Goal: Task Accomplishment & Management: Manage account settings

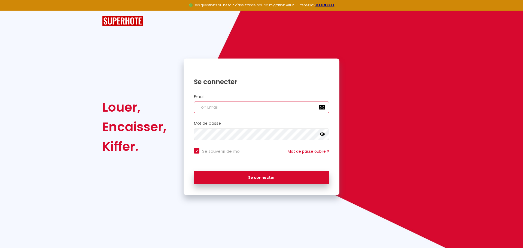
click at [201, 109] on input "email" at bounding box center [261, 107] width 135 height 11
type input "s"
checkbox input "true"
type input "so"
checkbox input "true"
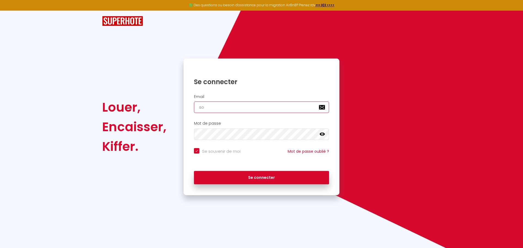
type input "sop"
checkbox input "true"
type input "soph"
checkbox input "true"
type input "sophj"
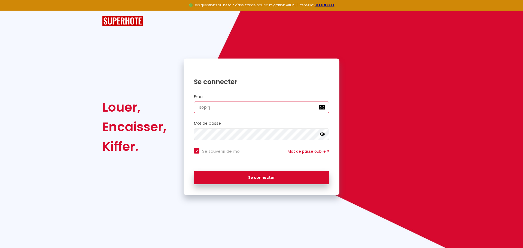
checkbox input "true"
type input "sophja"
checkbox input "true"
type input "sophjan"
checkbox input "true"
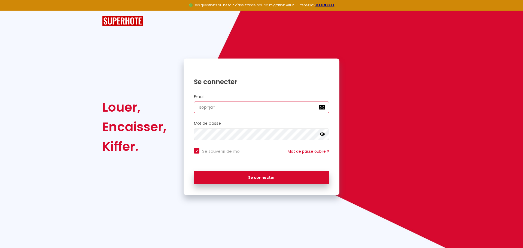
type input "sophjans"
checkbox input "true"
type input "sophjanso"
checkbox input "true"
type input "sophjanson"
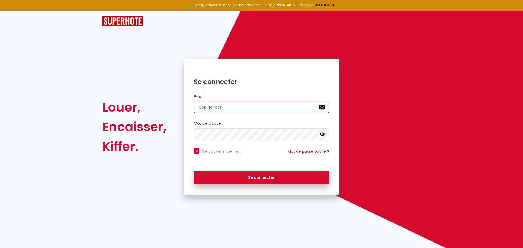
checkbox input "true"
type input "sophjanson@"
checkbox input "true"
type input "sophjanson@g"
checkbox input "true"
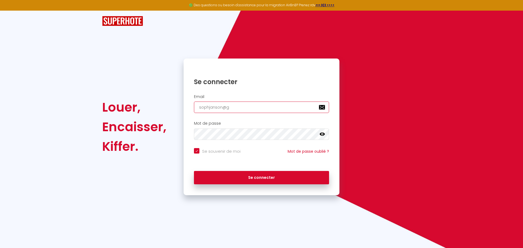
type input "sophjanson@gm"
checkbox input "true"
type input "sophjanson@gma"
checkbox input "true"
type input "sophjanson@gmai"
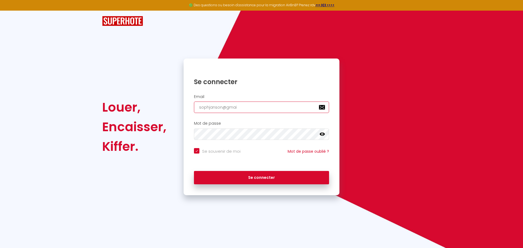
checkbox input "true"
type input "sophjanson@gmail"
checkbox input "true"
type input "sophjanson@gmail."
checkbox input "true"
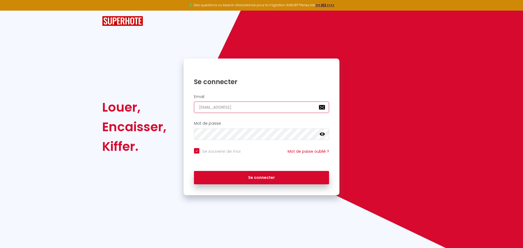
type input "sophjanson@gmail.c"
checkbox input "true"
type input "sophjanson@gmail.co"
checkbox input "true"
type input "[EMAIL_ADDRESS][DOMAIN_NAME]"
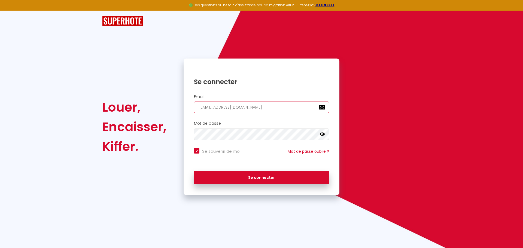
checkbox input "true"
type input "[EMAIL_ADDRESS][DOMAIN_NAME]"
click at [323, 133] on icon at bounding box center [321, 134] width 5 height 3
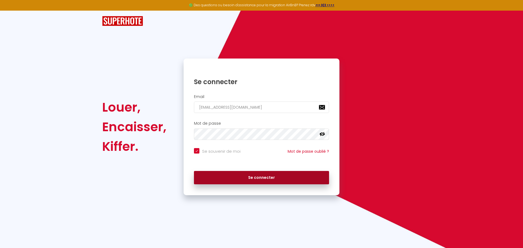
click at [291, 182] on button "Se connecter" at bounding box center [261, 178] width 135 height 14
checkbox input "true"
click at [291, 182] on div "Se connecter" at bounding box center [262, 176] width 156 height 16
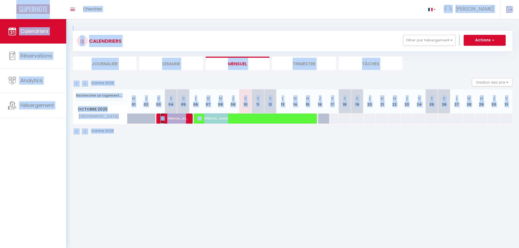
click at [171, 120] on span "[PERSON_NAME]" at bounding box center [174, 118] width 29 height 10
select select "OK"
select select "1"
select select "0"
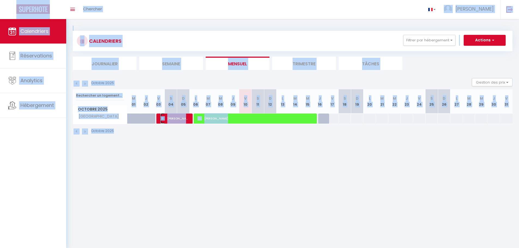
select select "1"
select select
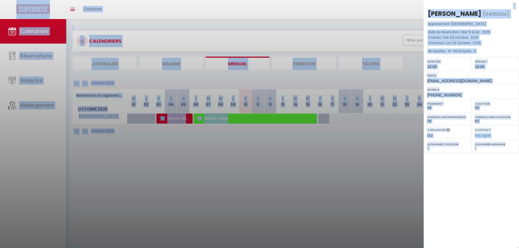
click at [158, 133] on div at bounding box center [259, 124] width 519 height 248
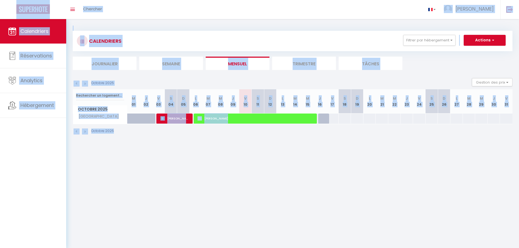
click at [84, 84] on img at bounding box center [85, 84] width 6 height 6
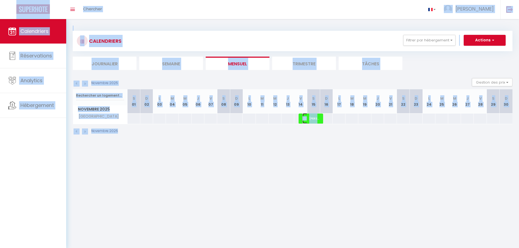
click at [303, 118] on img at bounding box center [304, 118] width 4 height 4
select select "KO"
select select
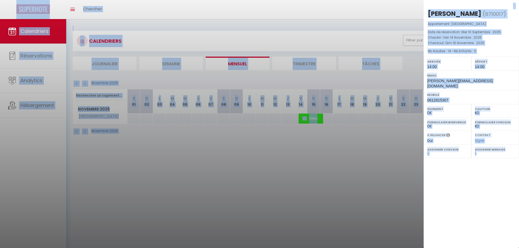
drag, startPoint x: 483, startPoint y: 79, endPoint x: 439, endPoint y: 78, distance: 44.1
click at [439, 78] on div "Email denis.grandau@wanadoo.fr" at bounding box center [470, 80] width 95 height 19
copy div "denis.grandau@wanadoo.fr"
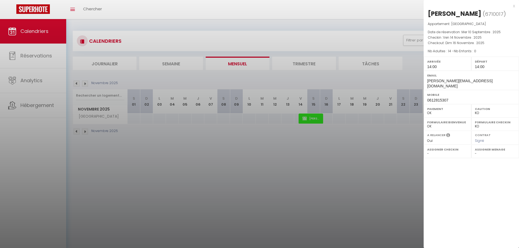
click at [207, 188] on div at bounding box center [259, 124] width 519 height 248
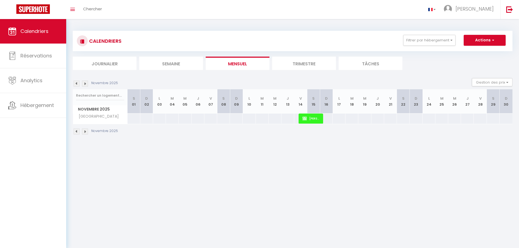
click at [85, 83] on img at bounding box center [85, 84] width 6 height 6
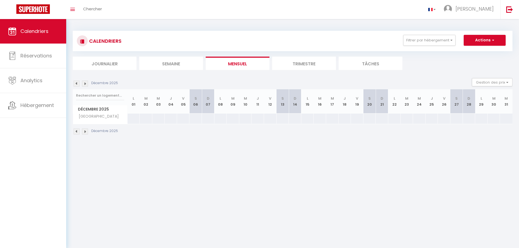
click at [85, 83] on img at bounding box center [85, 84] width 6 height 6
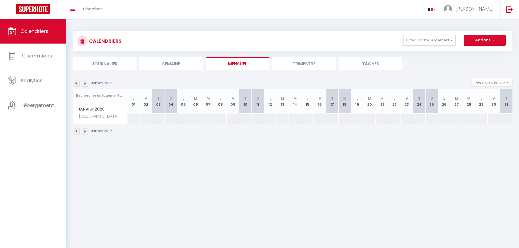
click at [77, 82] on img at bounding box center [77, 84] width 6 height 6
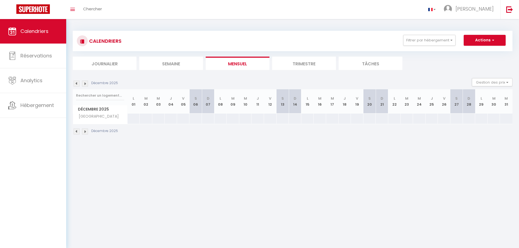
click at [77, 82] on img at bounding box center [77, 84] width 6 height 6
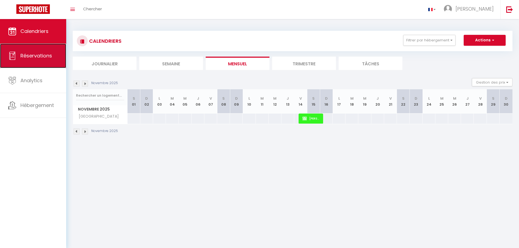
click at [45, 59] on span "Réservations" at bounding box center [36, 55] width 32 height 7
select select "not_cancelled"
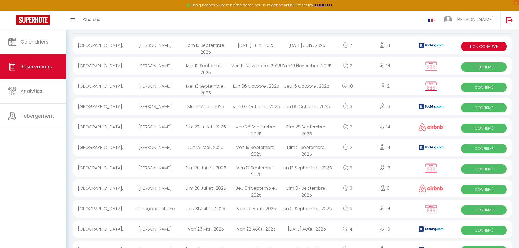
scroll to position [54, 0]
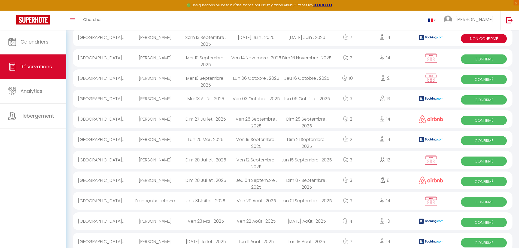
click at [266, 179] on div "Jeu 04 Septembre . 2025" at bounding box center [256, 181] width 51 height 18
select select "OK"
select select "1"
select select "0"
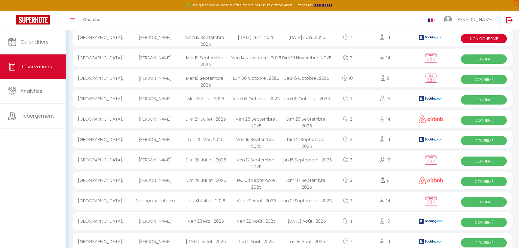
select select "1"
select select
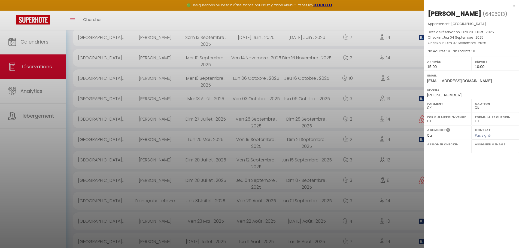
click at [29, 86] on div at bounding box center [259, 124] width 519 height 248
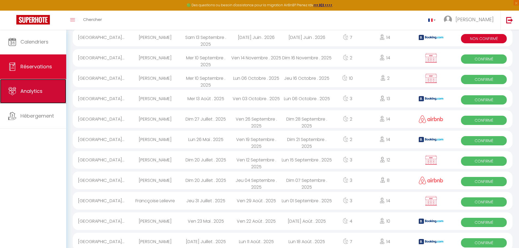
click at [29, 86] on link "Analytics" at bounding box center [33, 91] width 66 height 25
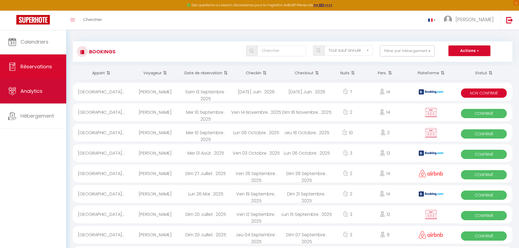
select select "2025"
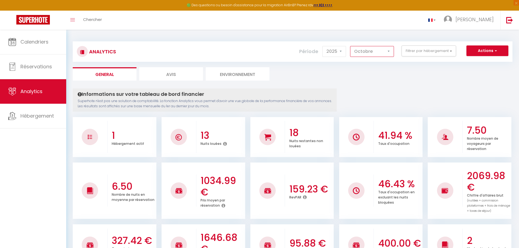
click at [373, 52] on select "Janvier Février Mars Avril Mai Juin Juillet Août Septembre Octobre Novembre Déc…" at bounding box center [372, 51] width 44 height 11
click at [350, 46] on select "Janvier Février Mars Avril Mai Juin Juillet Août Septembre Octobre Novembre Déc…" at bounding box center [372, 51] width 44 height 11
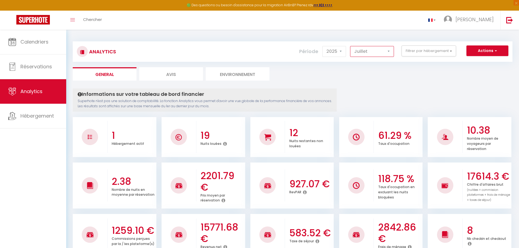
click at [359, 53] on select "Janvier Février Mars Avril Mai Juin Juillet Août Septembre Octobre Novembre Déc…" at bounding box center [372, 51] width 44 height 11
click at [350, 46] on select "Janvier Février Mars Avril Mai Juin Juillet Août Septembre Octobre Novembre Déc…" at bounding box center [372, 51] width 44 height 11
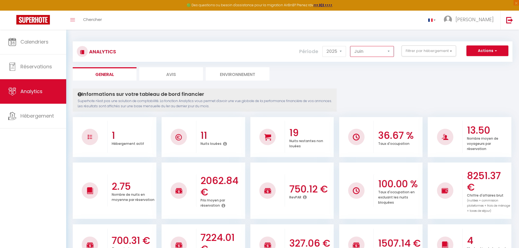
click at [368, 49] on select "Janvier Février Mars Avril Mai Juin Juillet Août Septembre Octobre Novembre Déc…" at bounding box center [372, 51] width 44 height 11
select select "7"
click at [350, 46] on select "Janvier Février Mars Avril Mai Juin Juillet Août Septembre Octobre Novembre Déc…" at bounding box center [372, 51] width 44 height 11
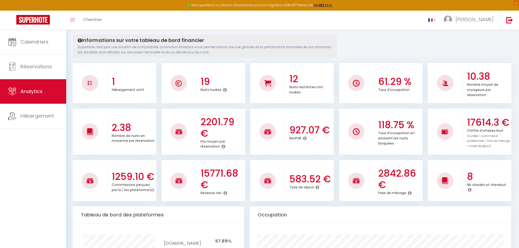
scroll to position [54, 0]
click at [387, 171] on h3 "2842.86 €" at bounding box center [399, 178] width 43 height 23
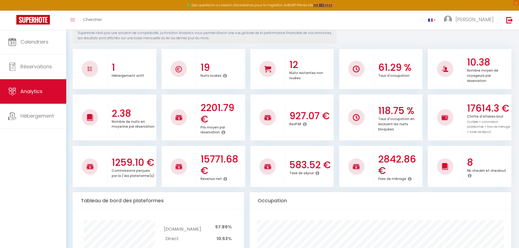
scroll to position [82, 0]
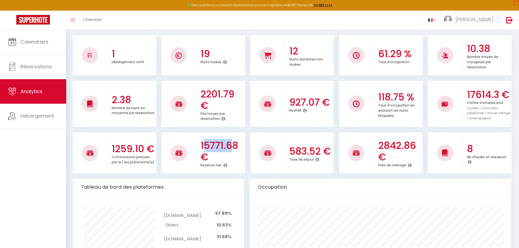
drag, startPoint x: 205, startPoint y: 145, endPoint x: 231, endPoint y: 152, distance: 26.6
click at [231, 152] on h3 "15771.68 €" at bounding box center [221, 151] width 43 height 23
drag, startPoint x: 306, startPoint y: 151, endPoint x: 323, endPoint y: 157, distance: 18.2
click at [323, 157] on h3 "583.52 €" at bounding box center [310, 151] width 43 height 11
drag, startPoint x: 387, startPoint y: 149, endPoint x: 411, endPoint y: 157, distance: 25.0
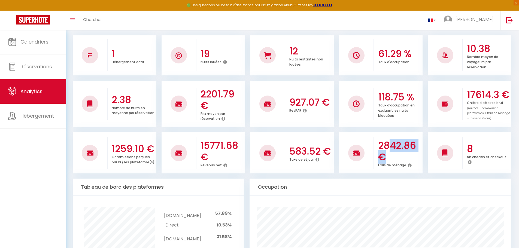
click at [411, 157] on h3 "2842.86 €" at bounding box center [399, 151] width 43 height 23
drag, startPoint x: 467, startPoint y: 91, endPoint x: 499, endPoint y: 94, distance: 32.0
click at [499, 94] on h3 "17614.3 €" at bounding box center [488, 94] width 43 height 11
drag, startPoint x: 114, startPoint y: 147, endPoint x: 137, endPoint y: 153, distance: 23.6
click at [137, 153] on h3 "1259.10 €" at bounding box center [133, 148] width 43 height 11
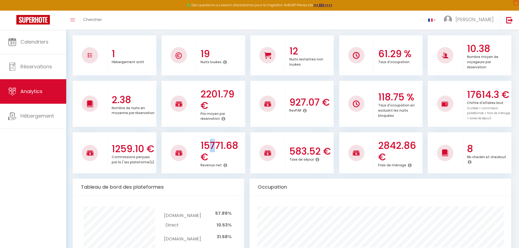
click at [222, 146] on h3 "15771.68 €" at bounding box center [221, 151] width 43 height 23
drag, startPoint x: 206, startPoint y: 147, endPoint x: 236, endPoint y: 155, distance: 31.3
click at [236, 155] on h3 "15771.68 €" at bounding box center [221, 151] width 43 height 23
drag, startPoint x: 377, startPoint y: 143, endPoint x: 410, endPoint y: 153, distance: 34.5
click at [410, 153] on div "2842.86 € Frais de ménage" at bounding box center [398, 152] width 49 height 41
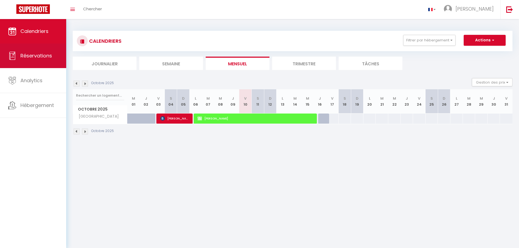
click at [31, 58] on span "Réservations" at bounding box center [36, 55] width 32 height 7
select select "not_cancelled"
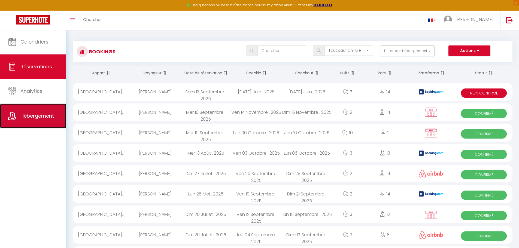
click at [42, 117] on span "Hébergement" at bounding box center [36, 115] width 33 height 7
